Goal: Information Seeking & Learning: Check status

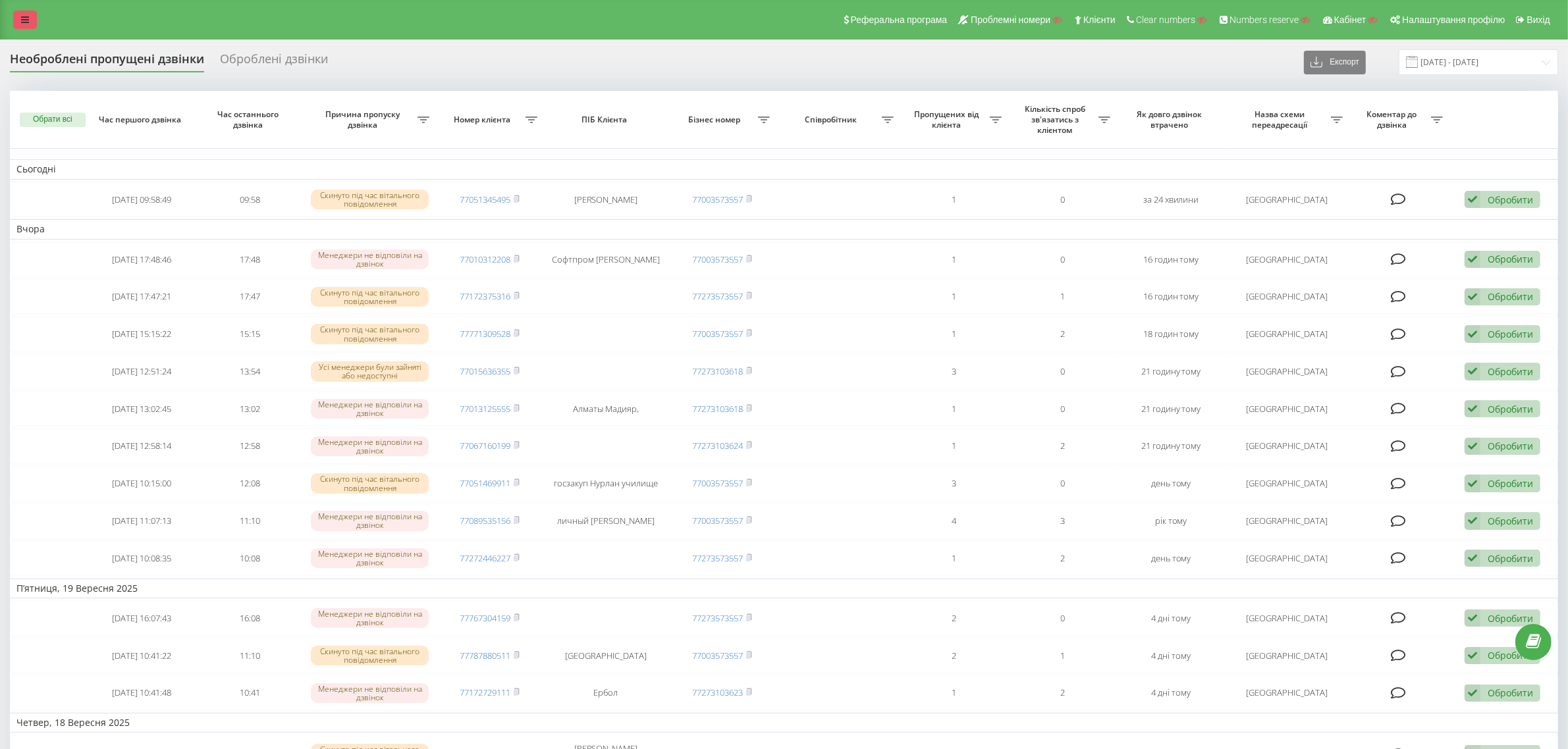
click at [17, 20] on link at bounding box center [25, 19] width 24 height 18
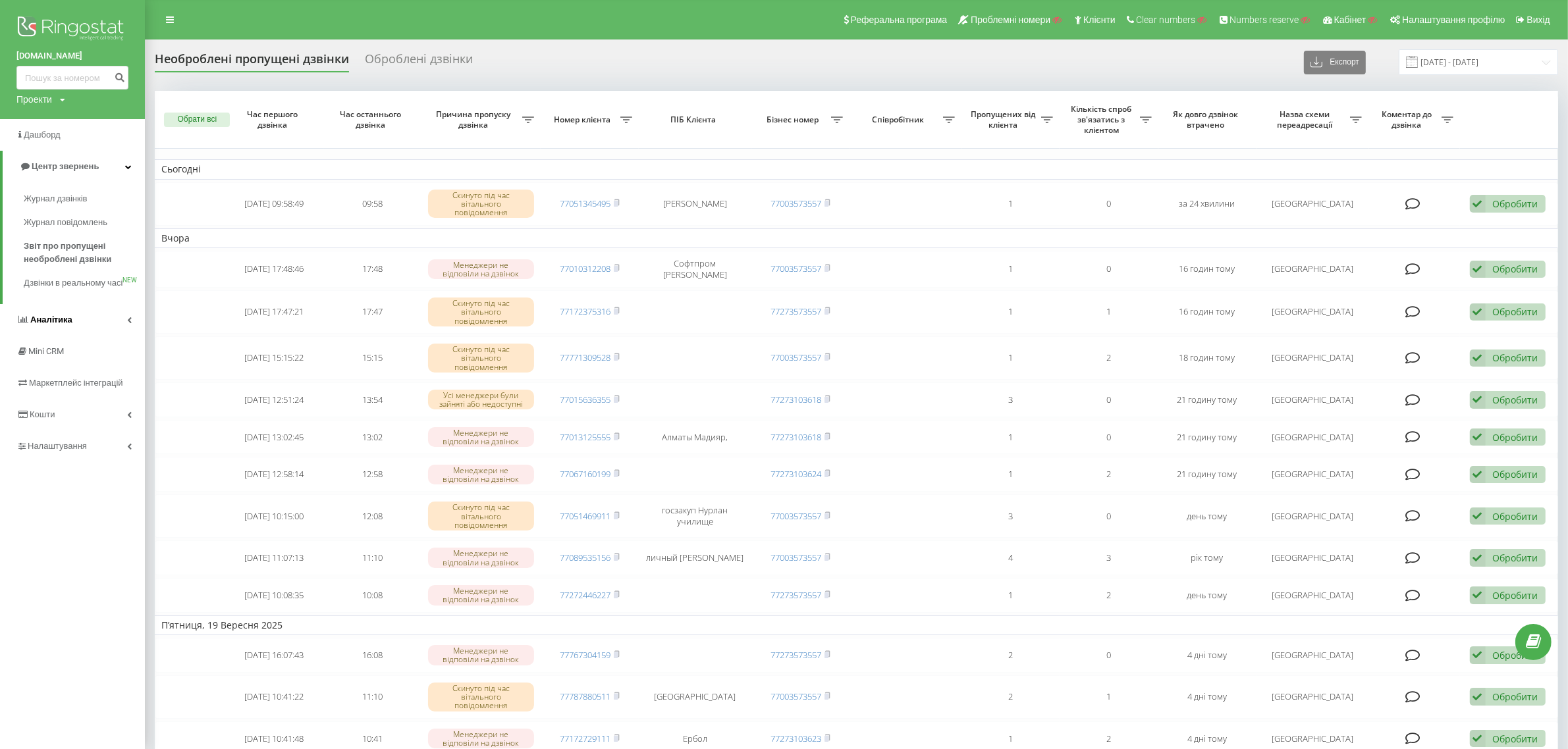
click at [90, 331] on link "Аналiтика" at bounding box center [73, 320] width 145 height 31
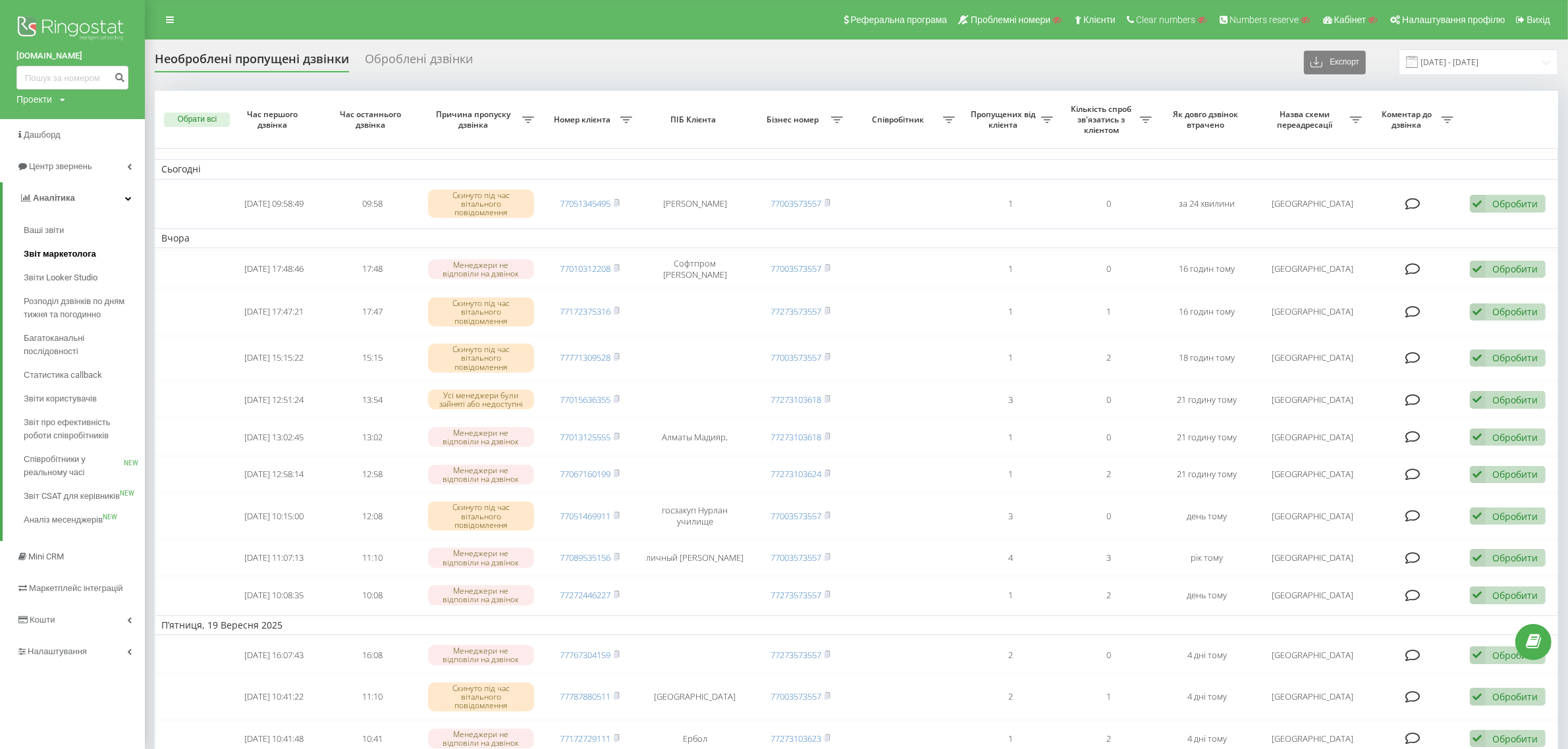
click at [96, 252] on link "Звіт маркетолога" at bounding box center [85, 255] width 121 height 24
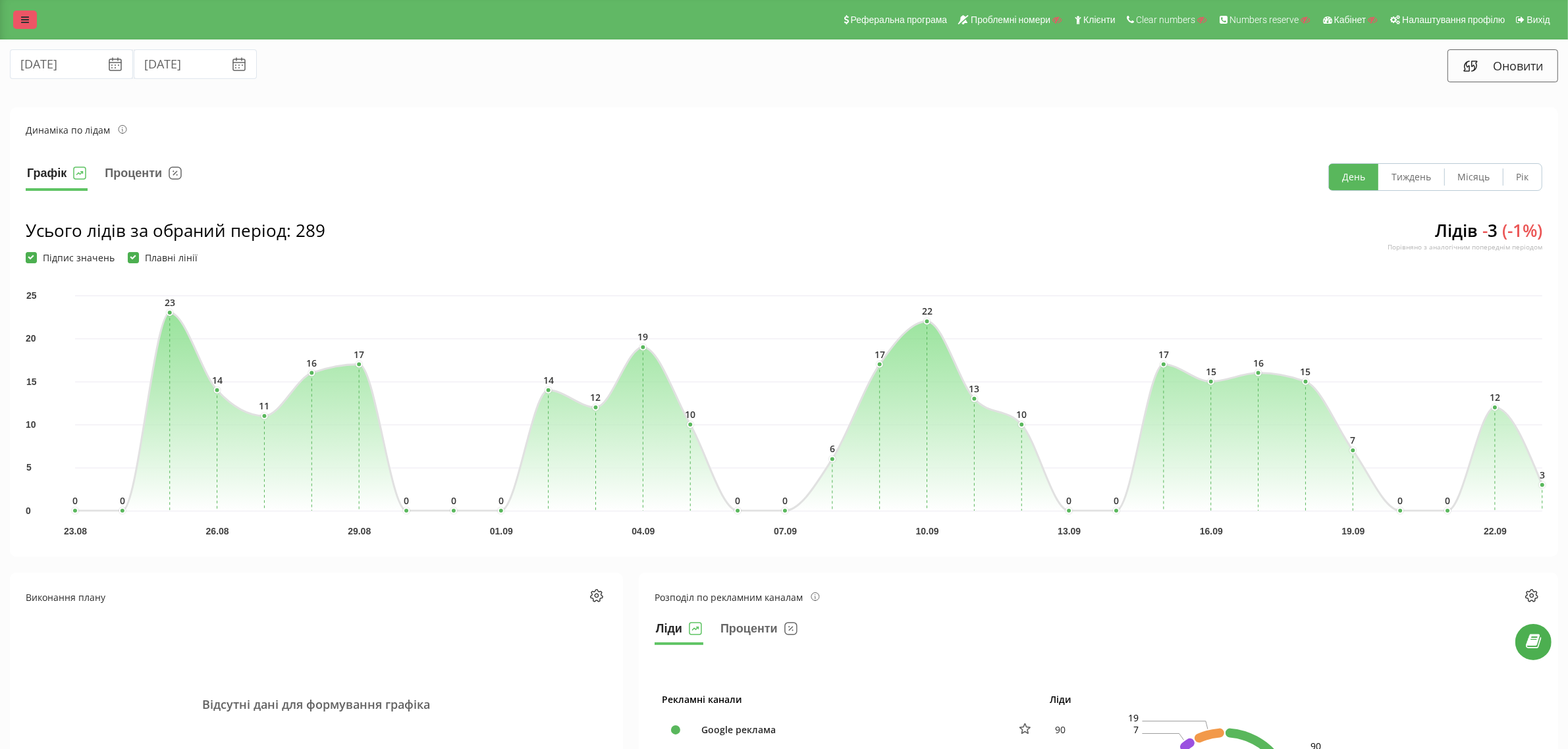
drag, startPoint x: 17, startPoint y: 10, endPoint x: 20, endPoint y: 17, distance: 7.6
click at [19, 14] on div "Реферальна програма Проблемні номери Клієнти Clear numbers Numbers reserve Кабі…" at bounding box center [784, 19] width 1568 height 40
drag, startPoint x: 20, startPoint y: 17, endPoint x: 22, endPoint y: 25, distance: 8.2
click at [21, 17] on icon at bounding box center [25, 19] width 8 height 9
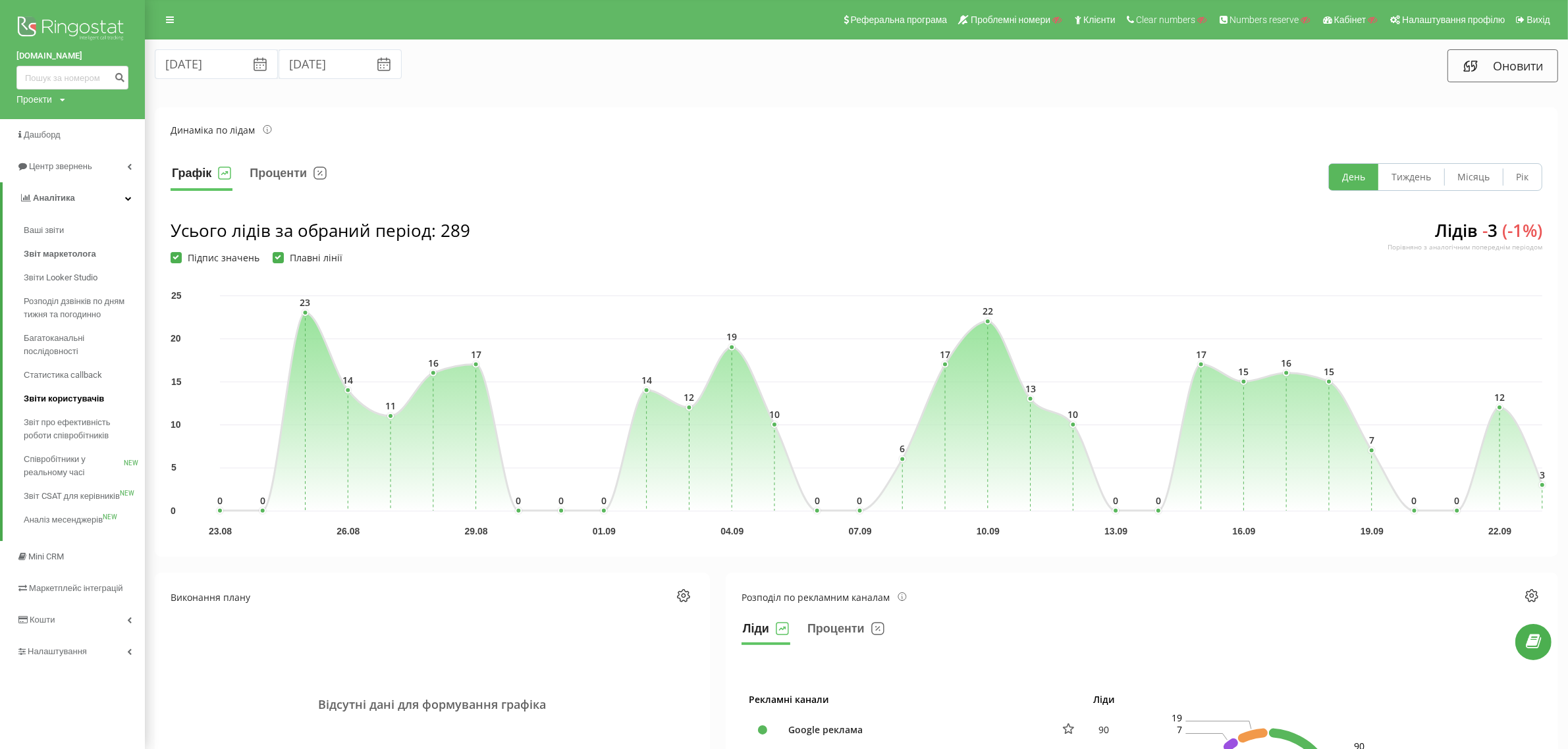
click at [96, 401] on span "Звіти користувачів" at bounding box center [63, 399] width 80 height 13
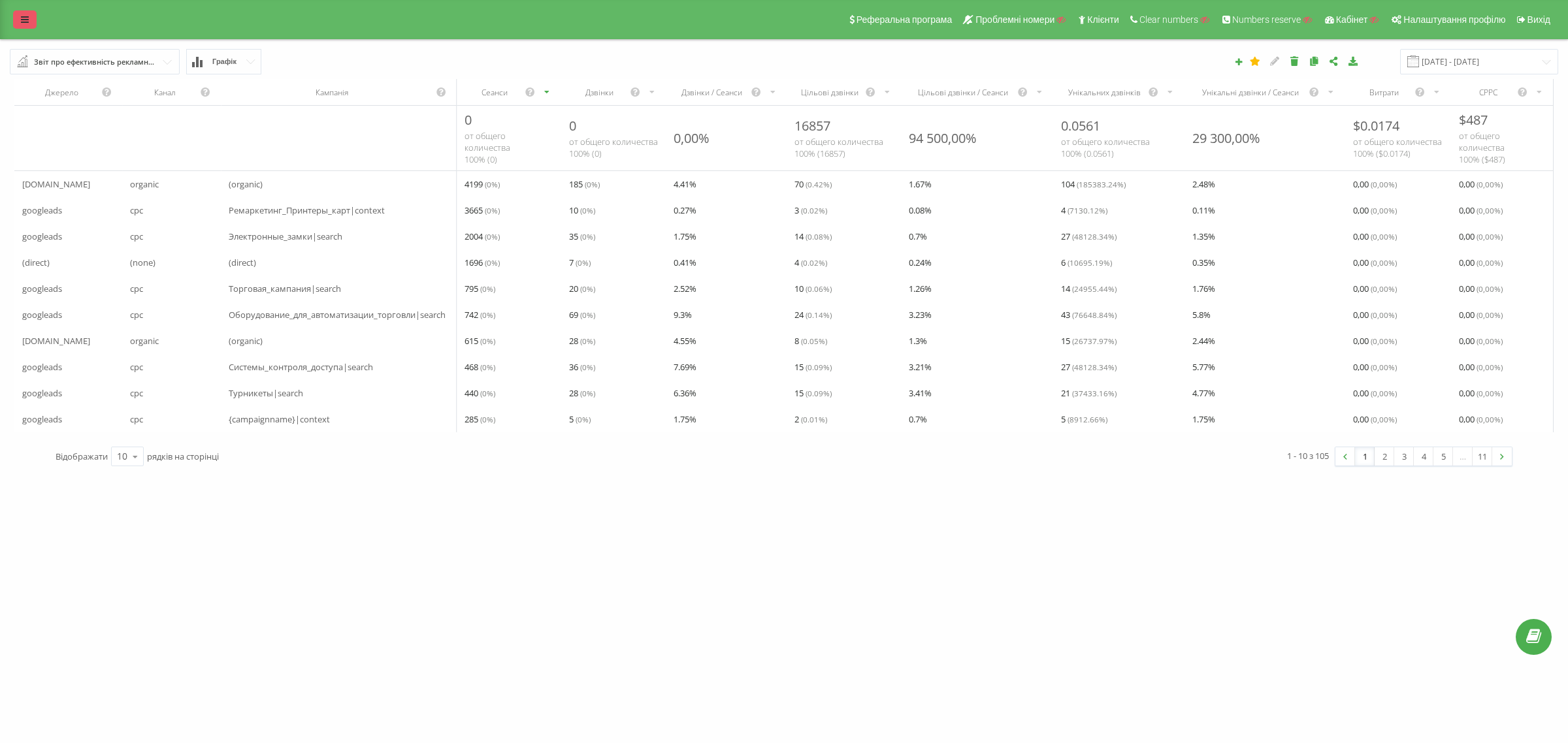
click at [26, 17] on icon at bounding box center [25, 19] width 8 height 9
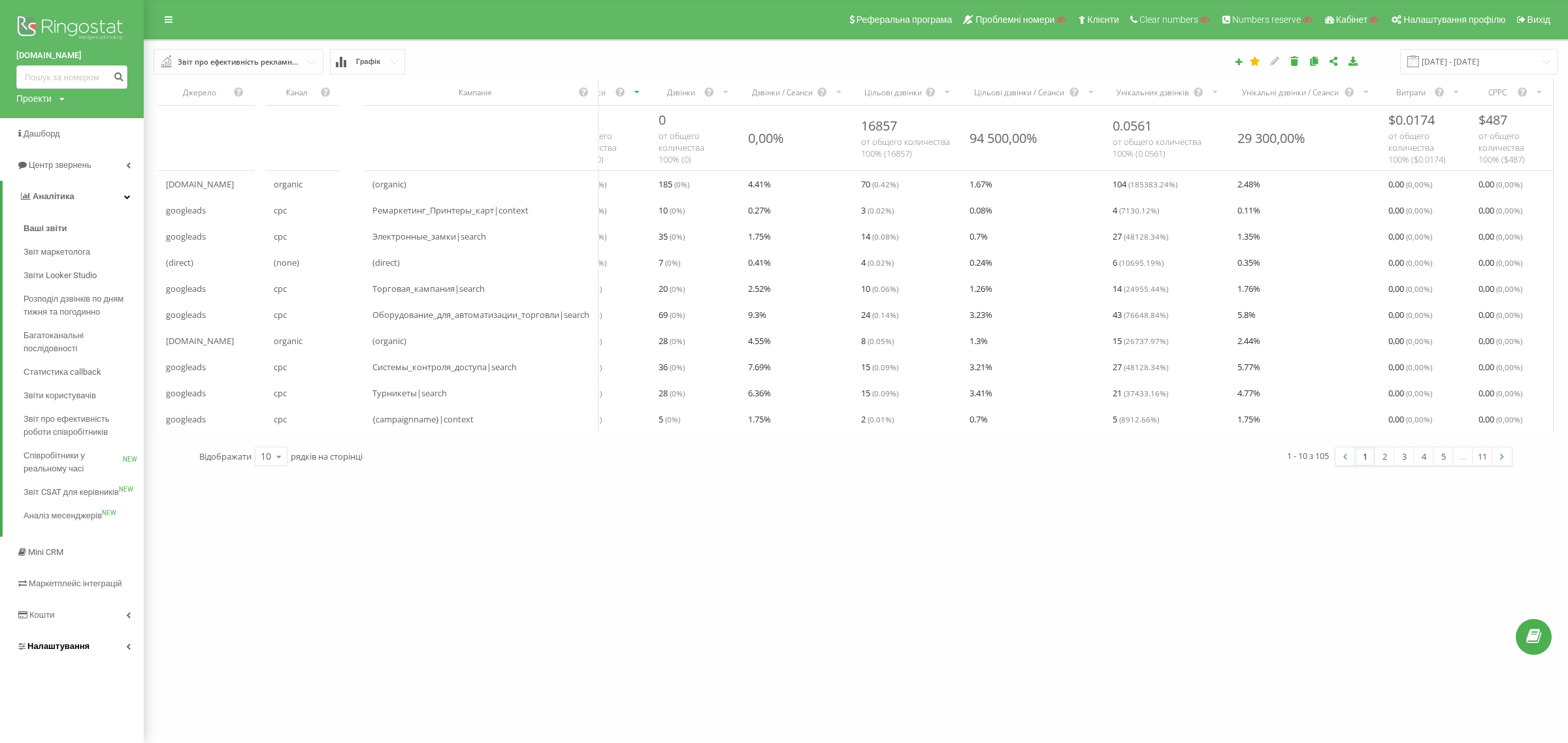
click at [83, 651] on span "Налаштування" at bounding box center [58, 646] width 62 height 10
click at [86, 555] on link "Коллтрекінг" at bounding box center [84, 553] width 120 height 27
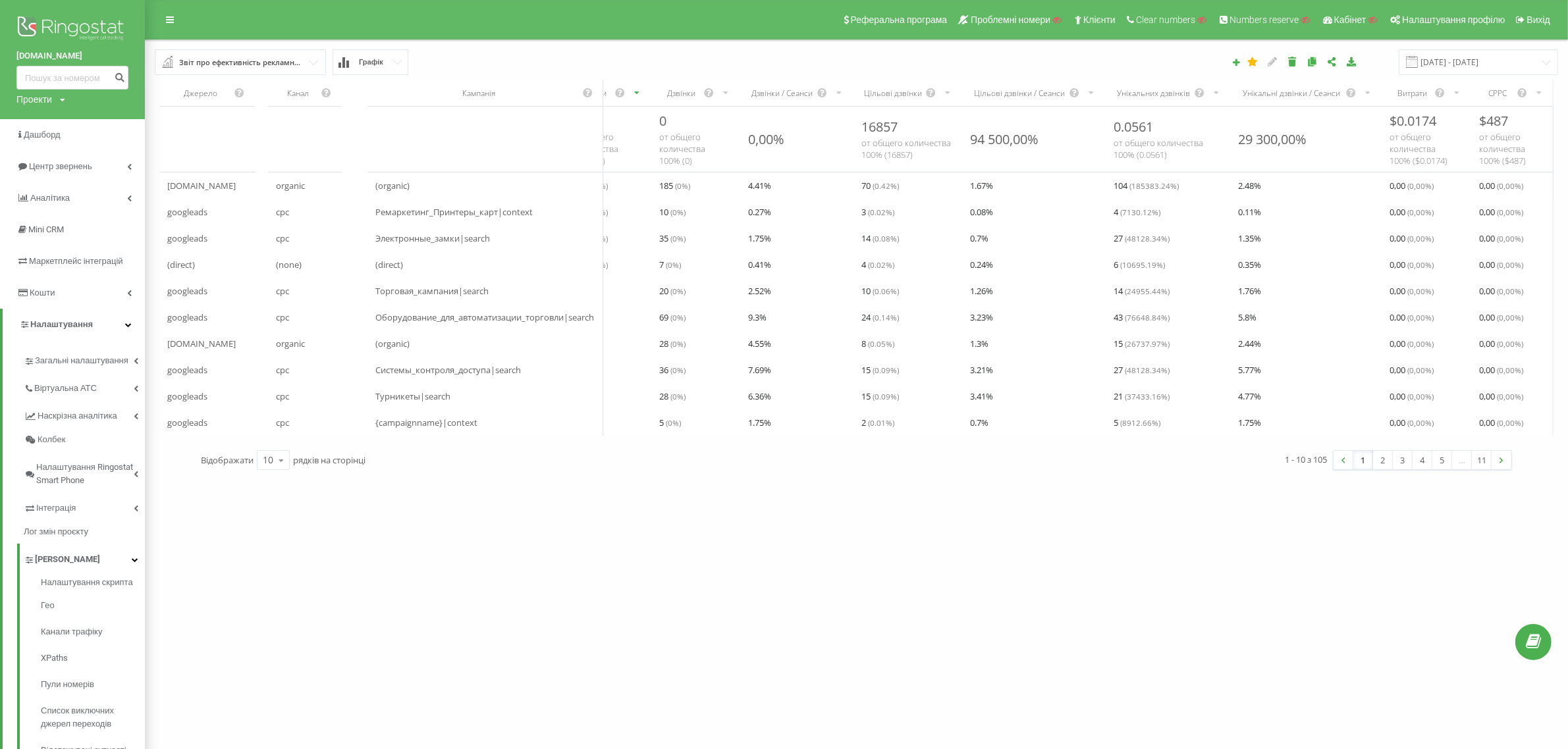
drag, startPoint x: 849, startPoint y: 317, endPoint x: 685, endPoint y: 287, distance: 166.7
click at [1459, 57] on input "[DATE] - [DATE]" at bounding box center [1478, 62] width 159 height 26
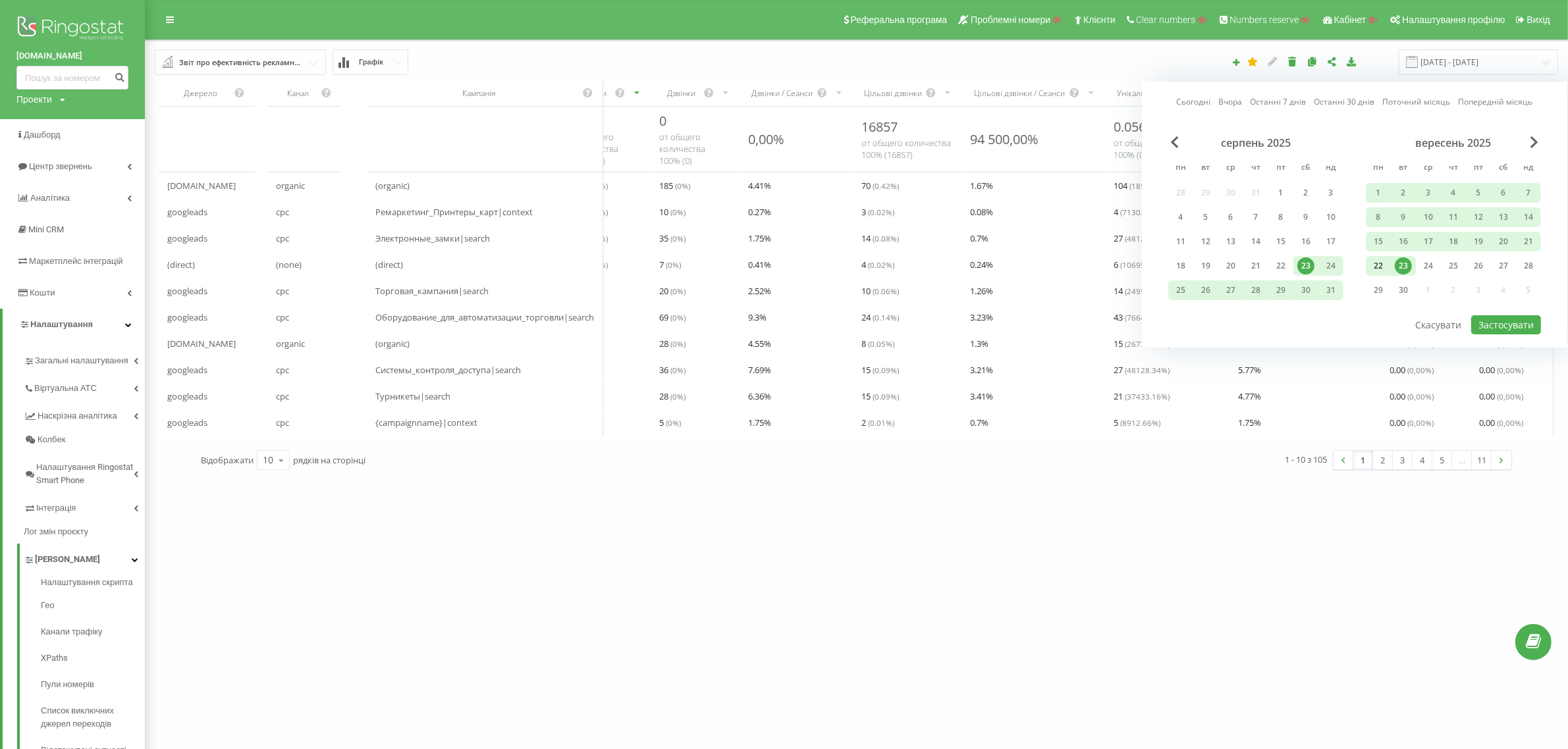
click at [1381, 266] on div "22" at bounding box center [1379, 266] width 17 height 17
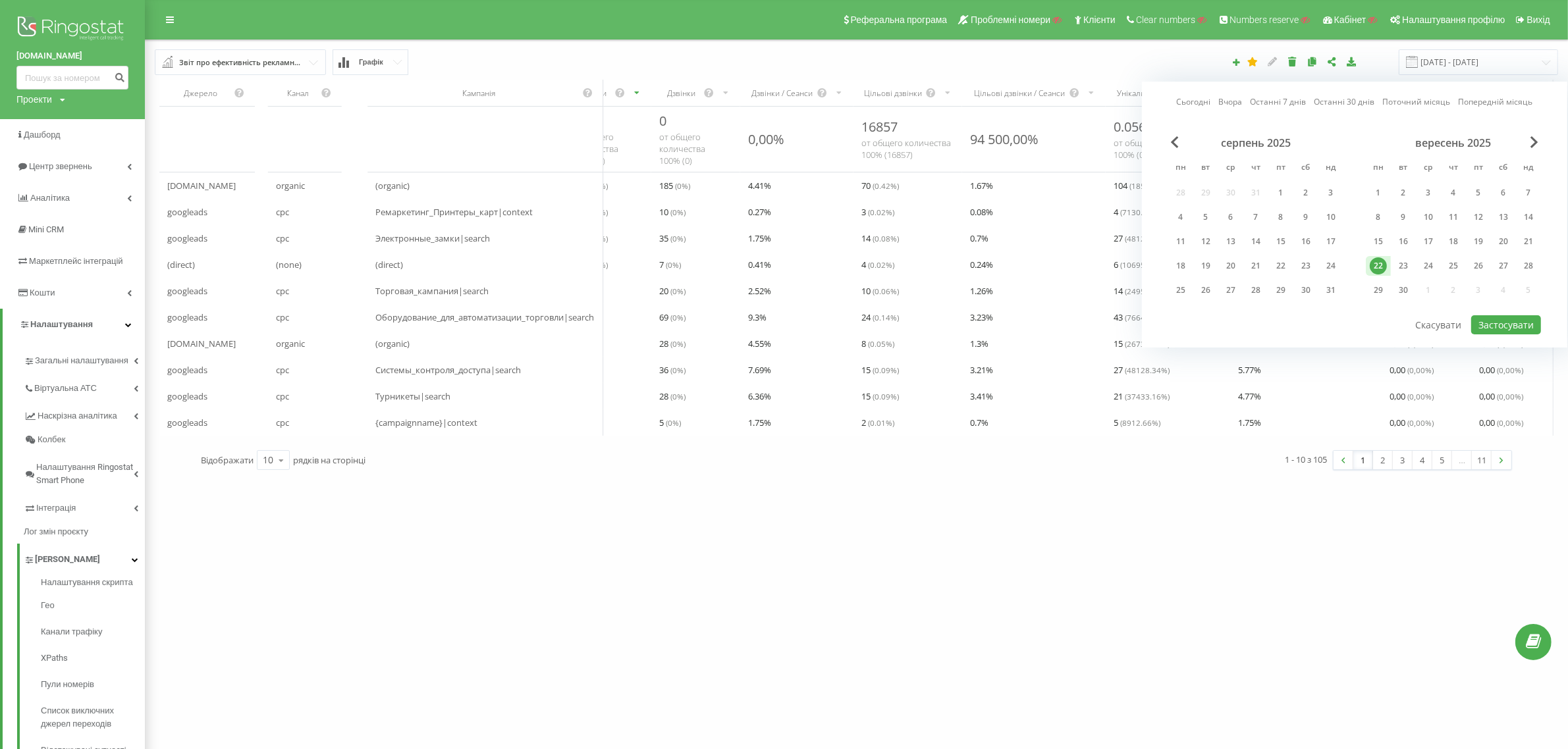
click at [1381, 266] on div "22" at bounding box center [1379, 266] width 17 height 17
click at [1504, 326] on button "Застосувати" at bounding box center [1506, 324] width 70 height 19
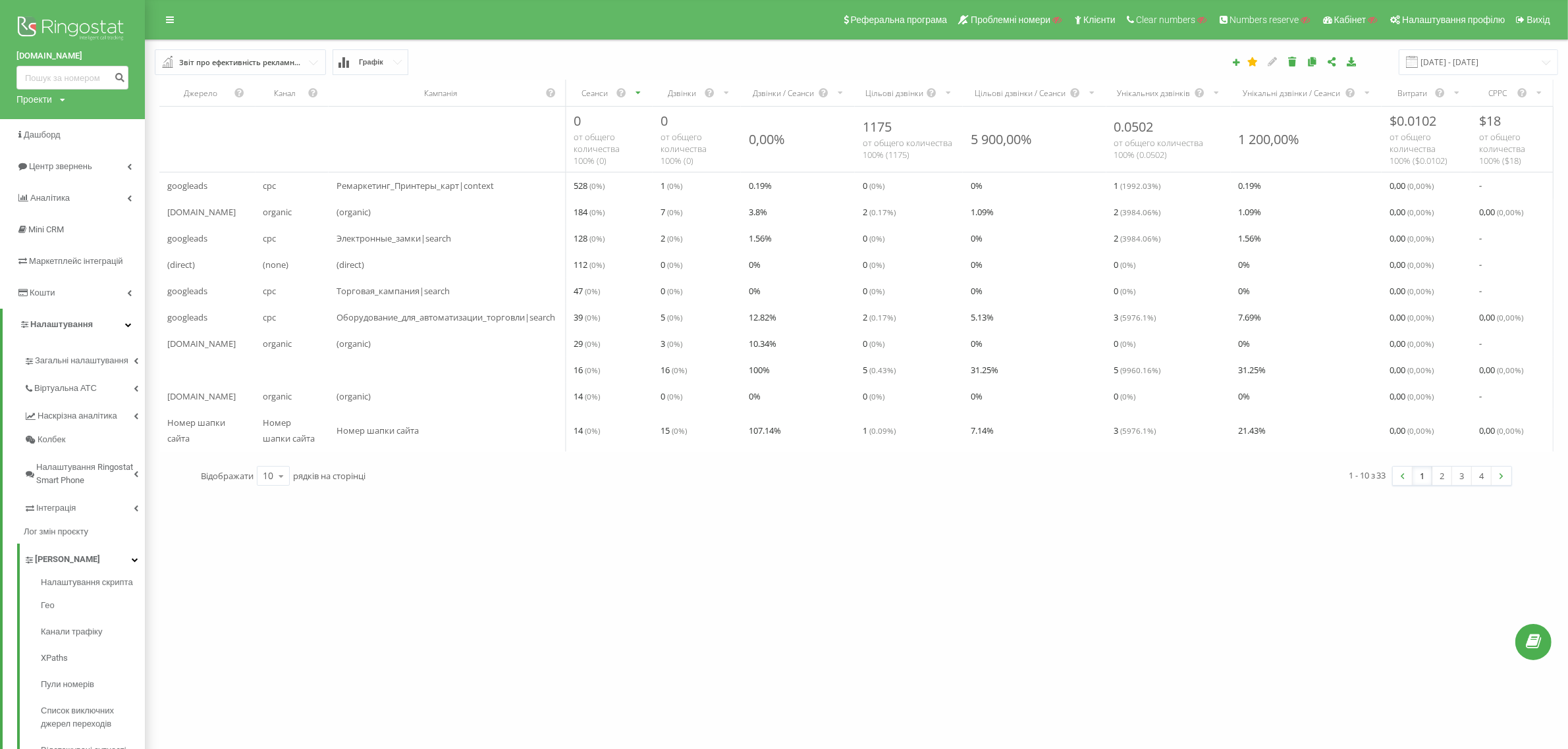
drag, startPoint x: 197, startPoint y: 449, endPoint x: 232, endPoint y: 449, distance: 35.0
click at [232, 449] on div "Номер шапки сайта" at bounding box center [207, 431] width 96 height 42
click at [1448, 485] on link "2" at bounding box center [1442, 476] width 19 height 18
click at [1465, 485] on link "3" at bounding box center [1461, 476] width 19 height 18
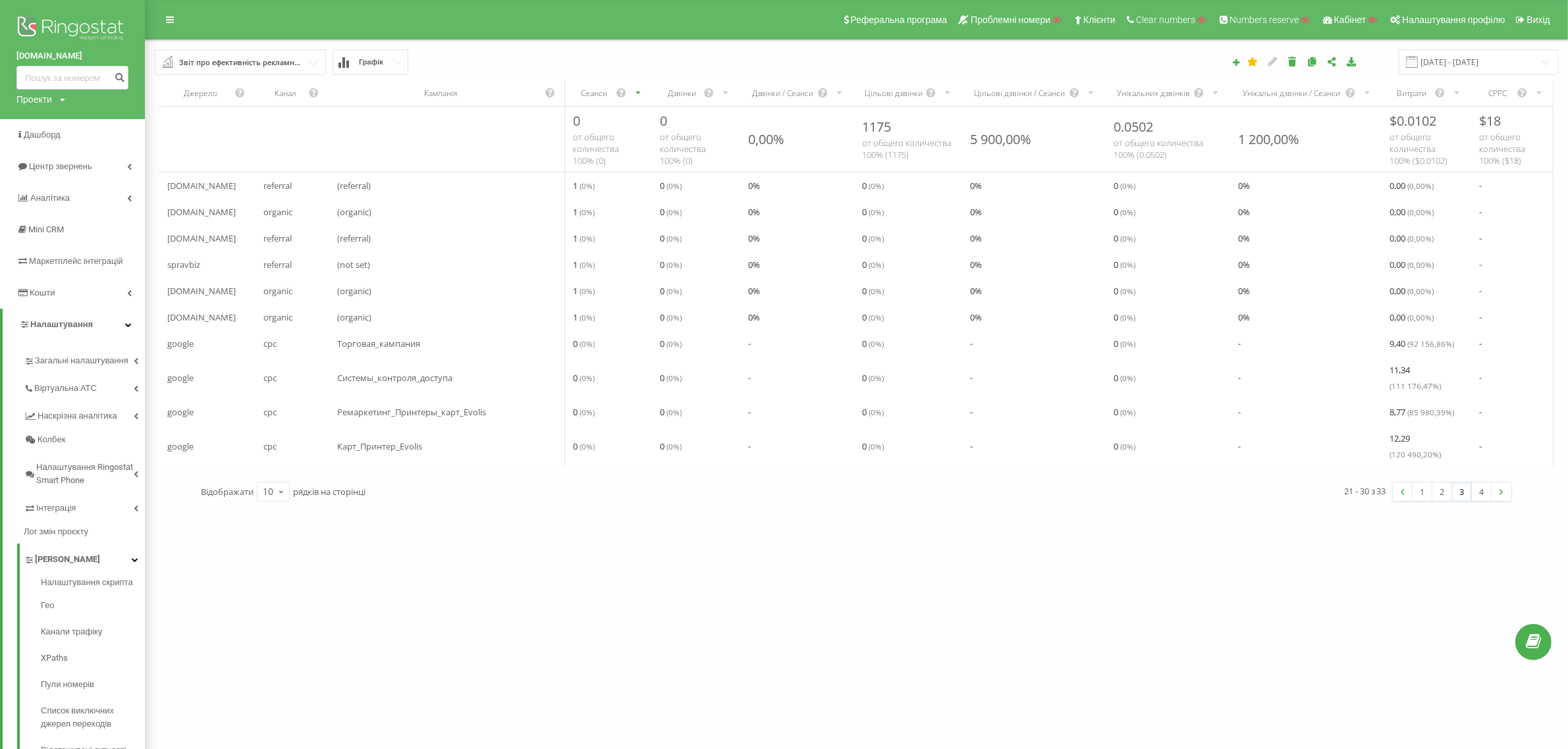
drag, startPoint x: 1479, startPoint y: 501, endPoint x: 1479, endPoint y: 509, distance: 8.0
click at [1479, 501] on link "4" at bounding box center [1482, 492] width 19 height 18
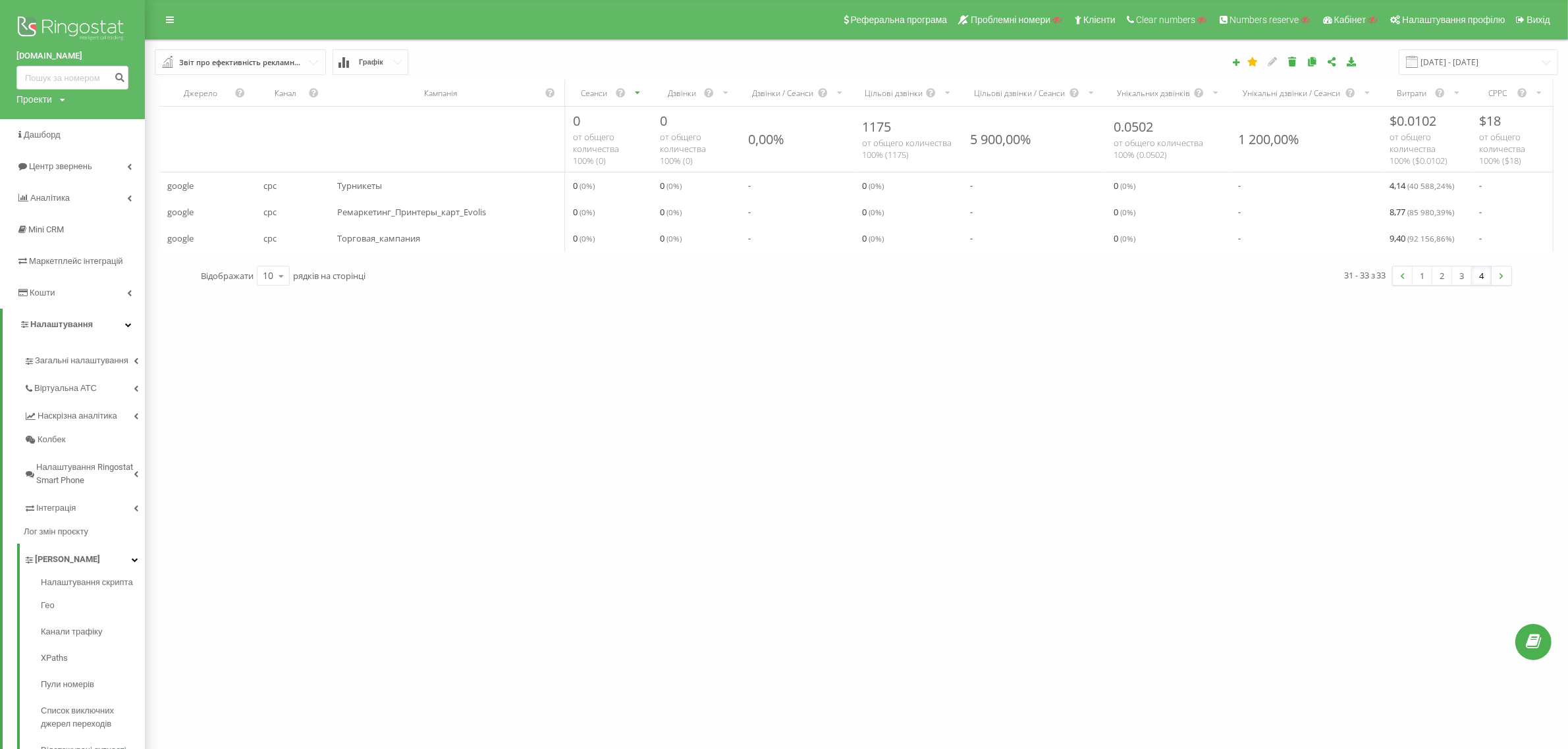
click at [1424, 285] on link "1" at bounding box center [1422, 276] width 19 height 18
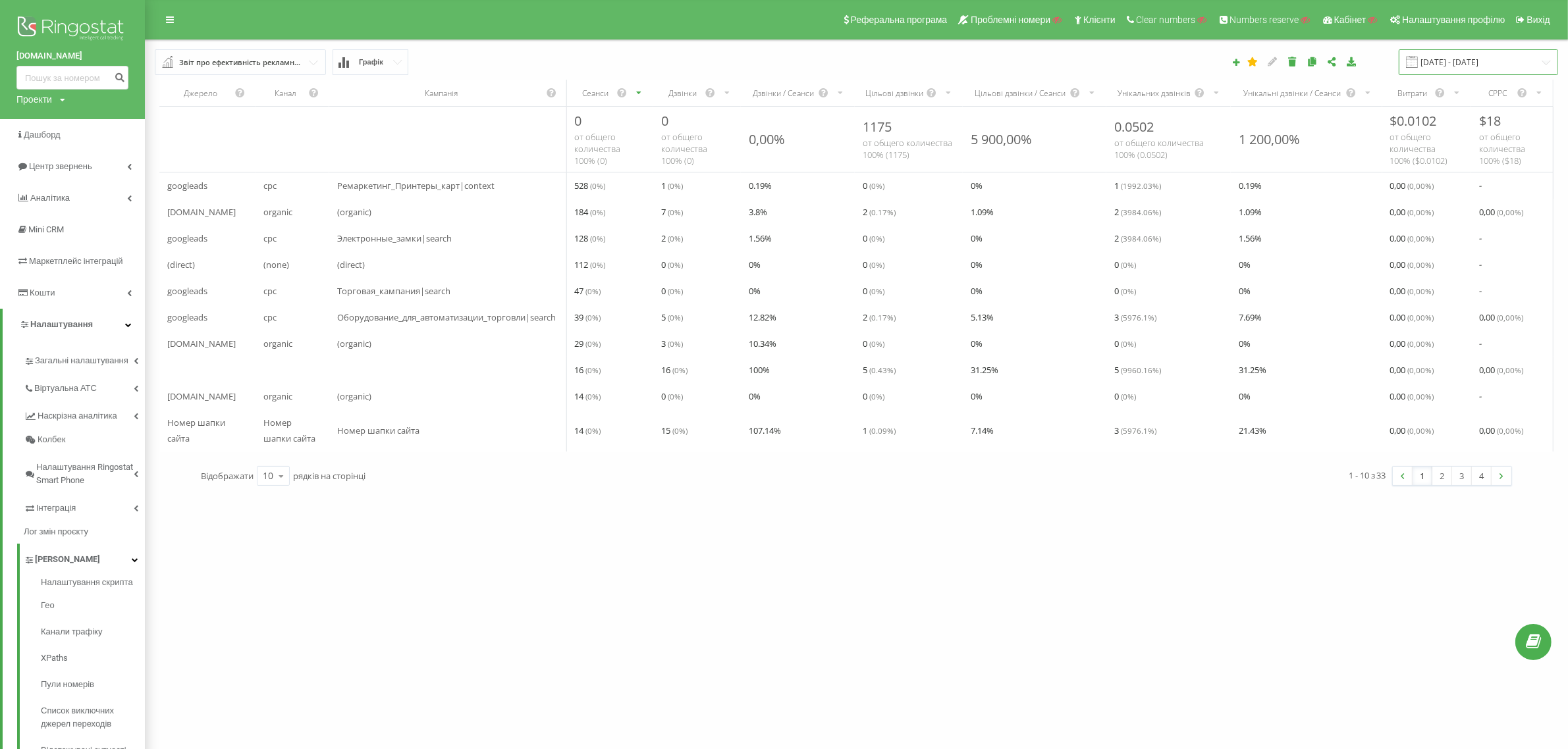
click at [1472, 57] on input "22.09.2025 - 22.09.2025" at bounding box center [1478, 62] width 159 height 26
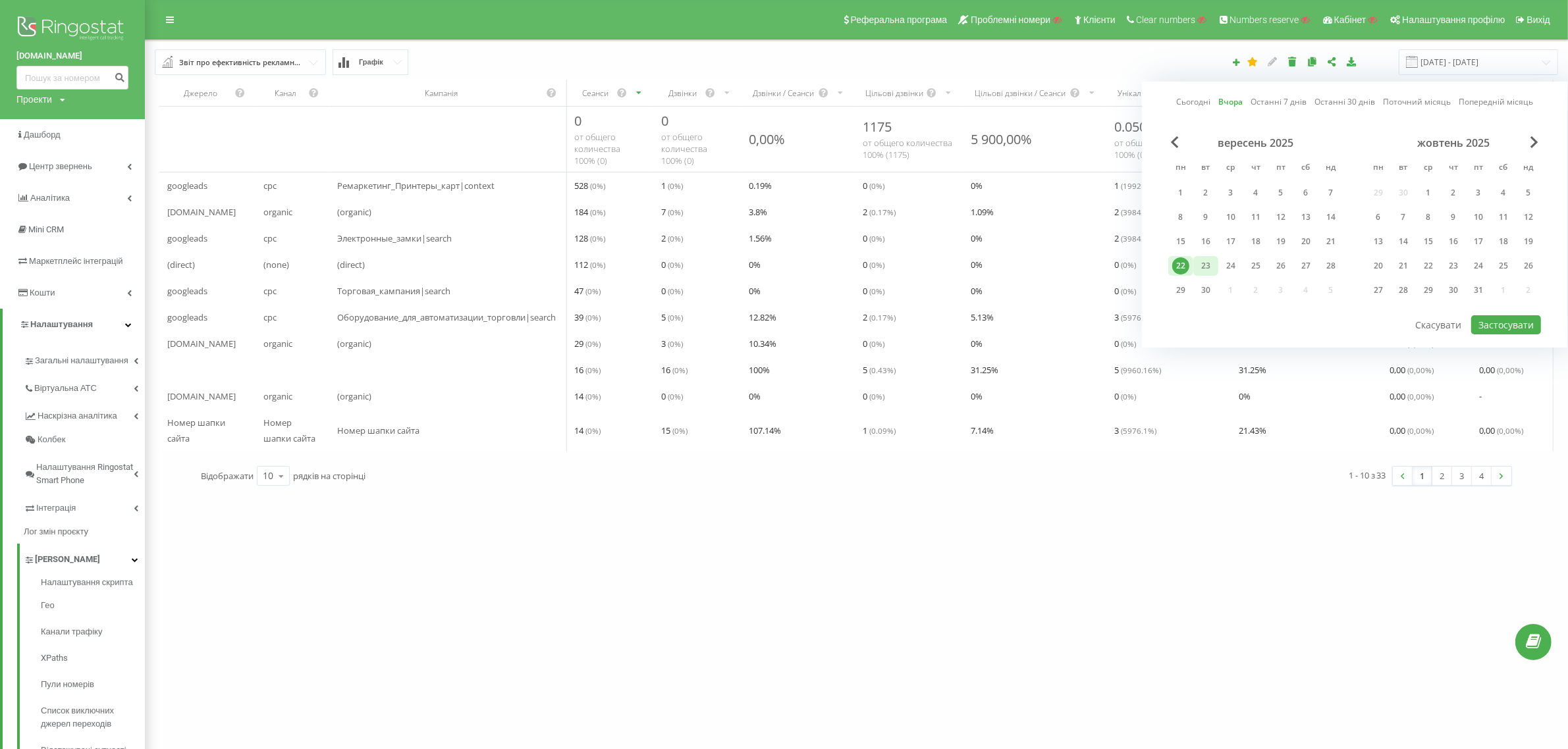
click at [1203, 264] on div "23" at bounding box center [1206, 266] width 17 height 17
click at [1485, 320] on button "Застосувати" at bounding box center [1506, 324] width 70 height 19
type input "23.09.2025 - 23.09.2025"
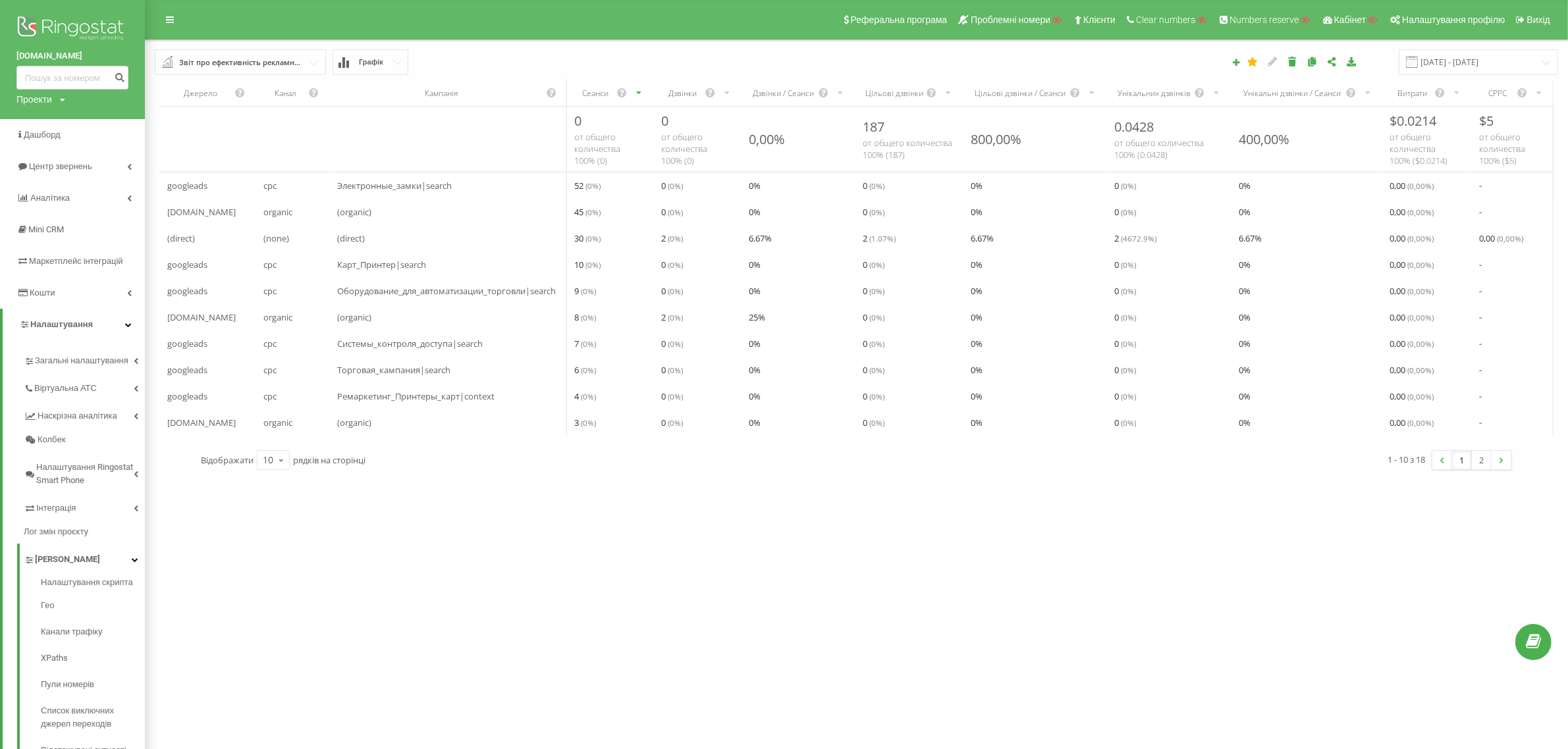
click at [1484, 470] on link "2" at bounding box center [1482, 460] width 19 height 18
